Goal: Task Accomplishment & Management: Use online tool/utility

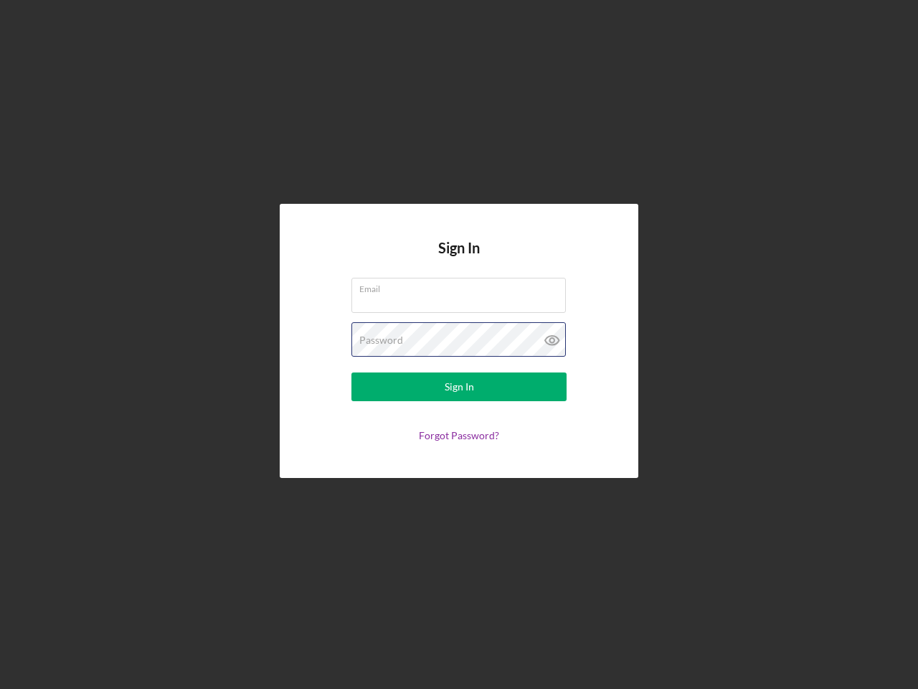
click at [459, 344] on div "Password" at bounding box center [458, 340] width 215 height 36
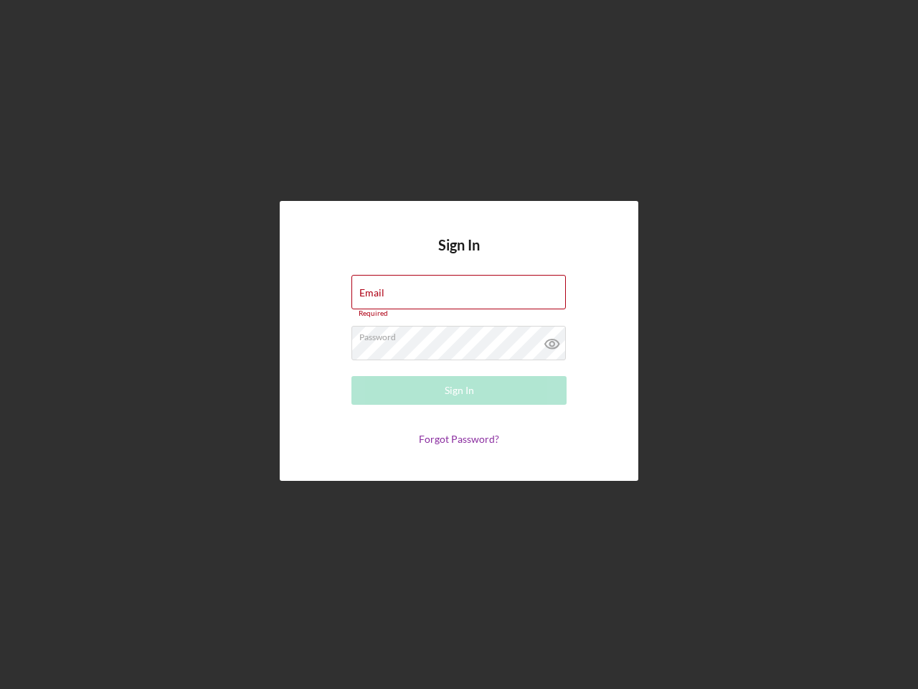
click at [552, 340] on icon at bounding box center [552, 344] width 36 height 36
